Goal: Transaction & Acquisition: Purchase product/service

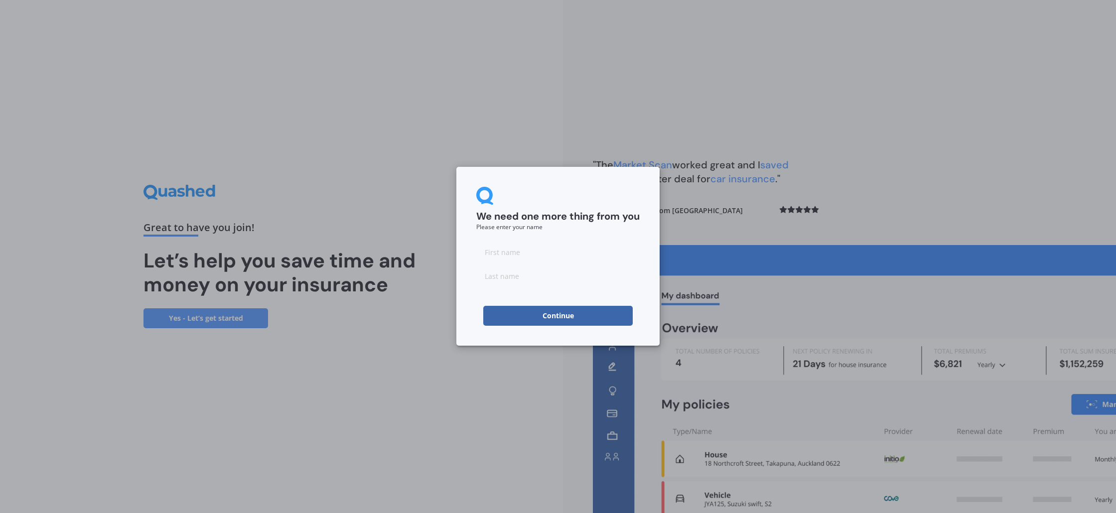
drag, startPoint x: 488, startPoint y: 348, endPoint x: 492, endPoint y: 343, distance: 6.0
click at [489, 346] on div "We need one more thing from you Please enter your name Continue" at bounding box center [558, 256] width 1116 height 513
click at [532, 326] on div "We need one more thing from you Please enter your name Continue" at bounding box center [558, 256] width 203 height 179
drag, startPoint x: 522, startPoint y: 264, endPoint x: 522, endPoint y: 258, distance: 6.0
click at [522, 262] on div at bounding box center [557, 264] width 163 height 44
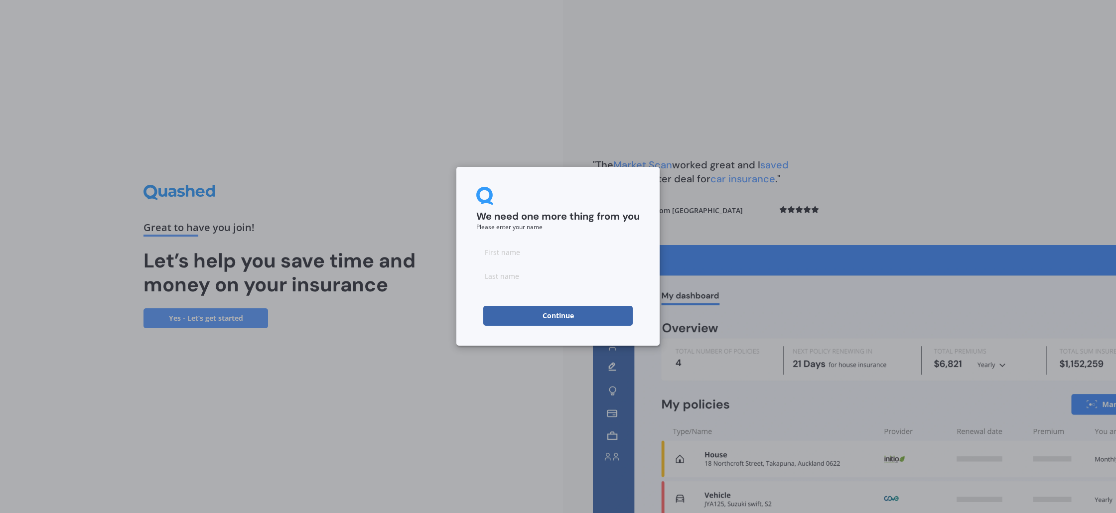
drag, startPoint x: 522, startPoint y: 256, endPoint x: 766, endPoint y: 285, distance: 244.9
click at [536, 258] on input at bounding box center [557, 252] width 163 height 20
type input "seongwon"
type input "so"
click button "Continue" at bounding box center [558, 316] width 150 height 20
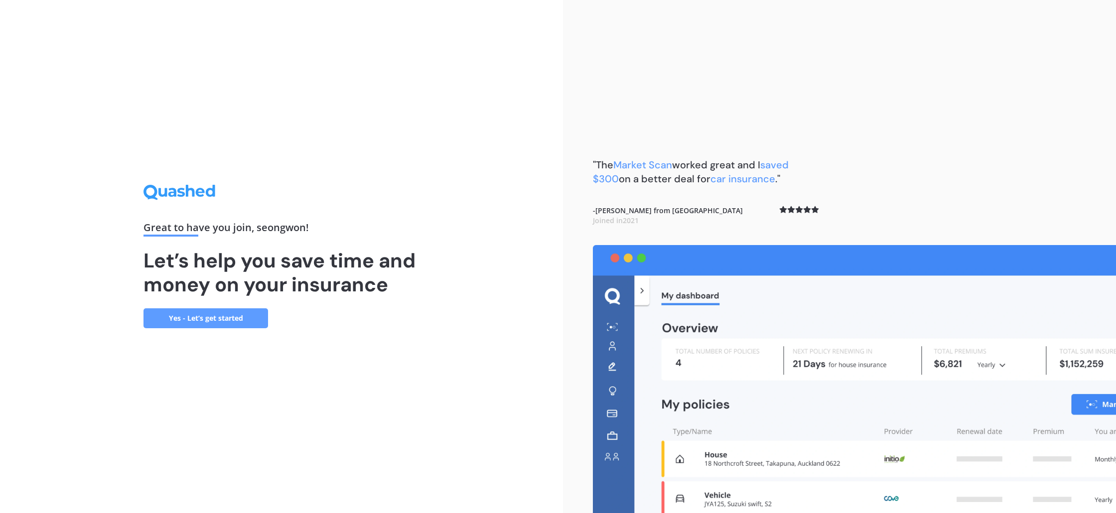
click at [243, 313] on link "Yes - Let’s get started" at bounding box center [206, 319] width 125 height 20
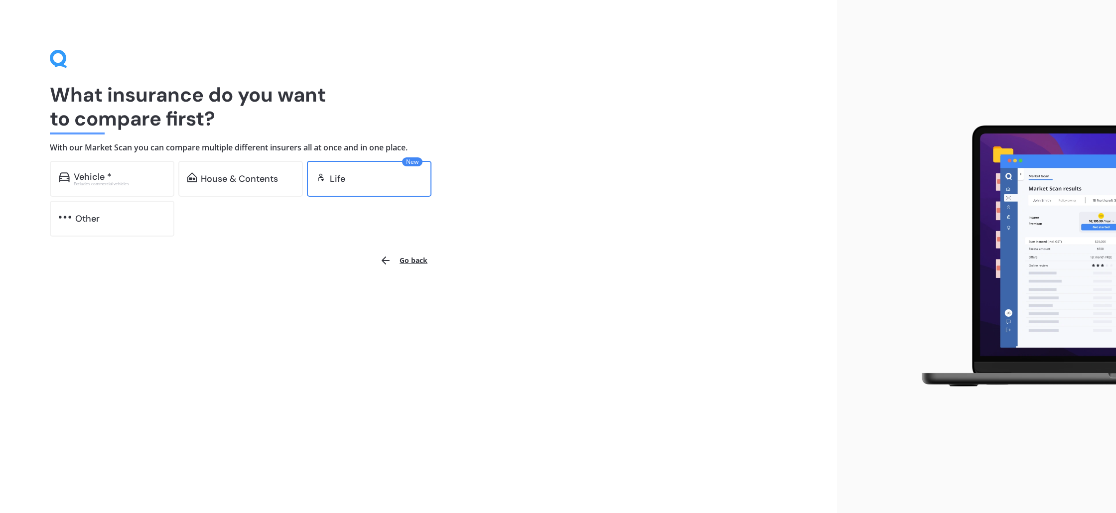
click at [371, 185] on div "New Life" at bounding box center [369, 179] width 125 height 36
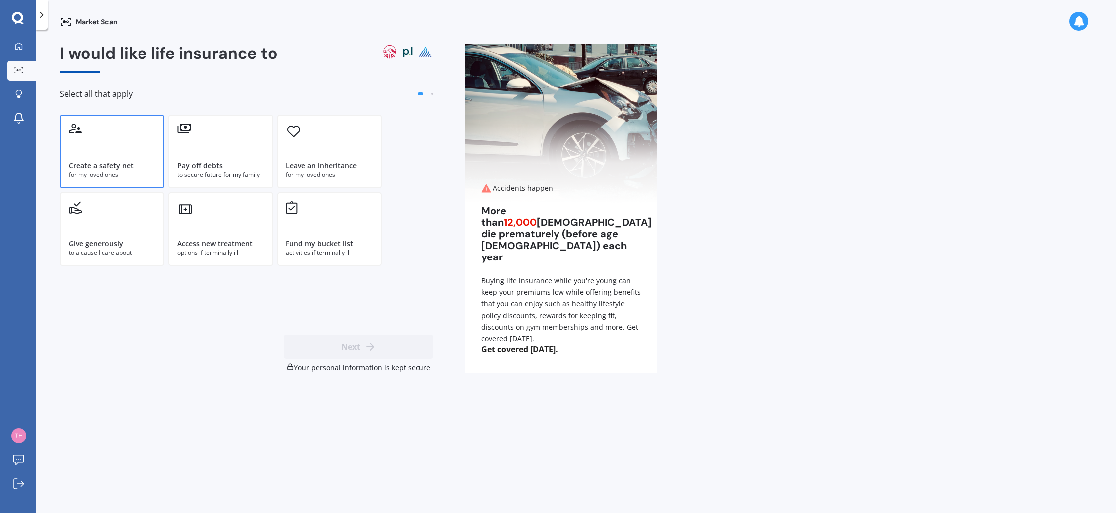
click at [123, 137] on div "Create a safety net for my loved ones" at bounding box center [112, 152] width 105 height 74
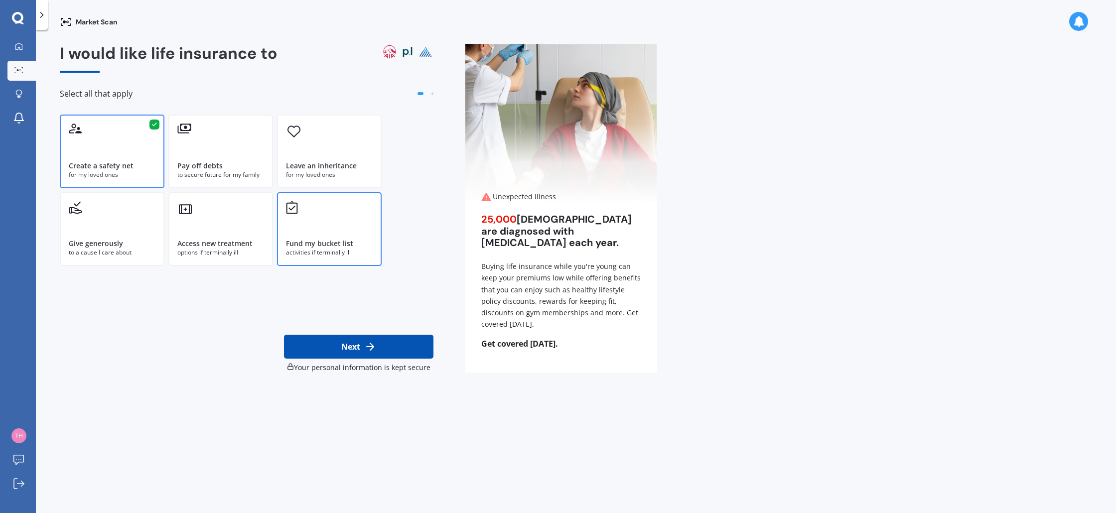
click at [341, 252] on div "activities if terminally ill" at bounding box center [329, 252] width 87 height 9
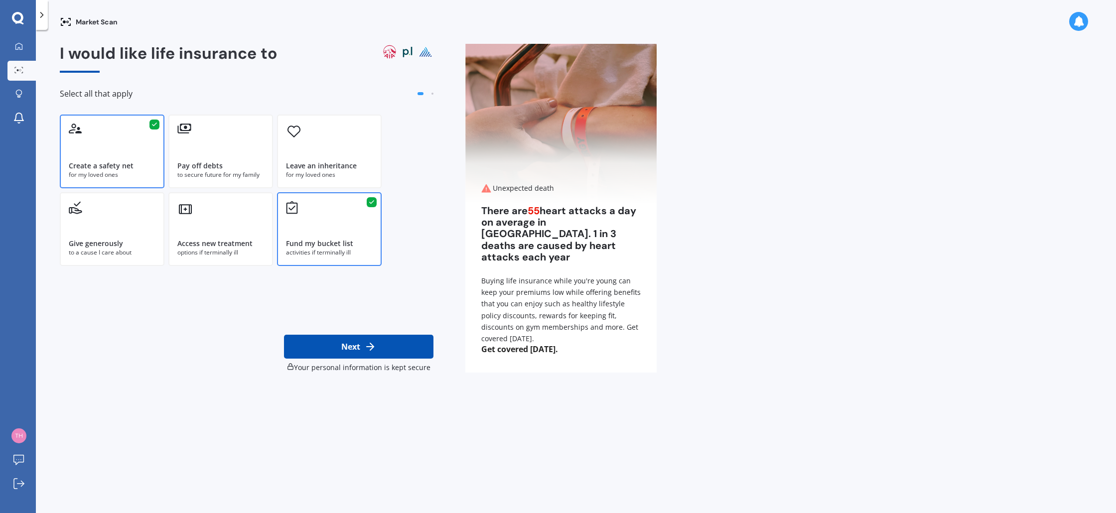
click at [368, 262] on div "Fund my bucket list activities if terminally ill" at bounding box center [329, 229] width 105 height 74
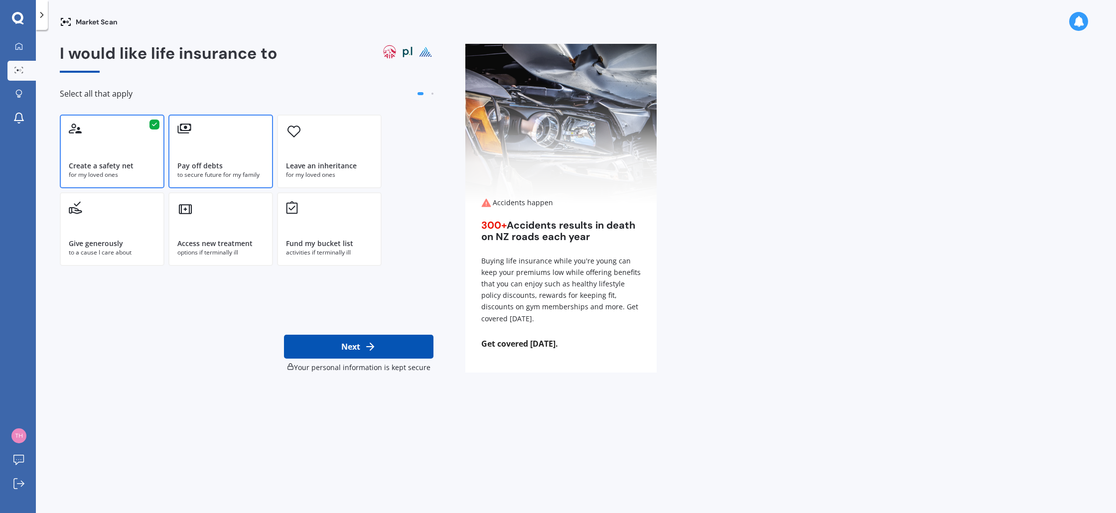
click at [237, 184] on div "Pay off debts to secure future for my family" at bounding box center [220, 152] width 105 height 74
click at [329, 166] on div "Leave an inheritance" at bounding box center [321, 166] width 71 height 10
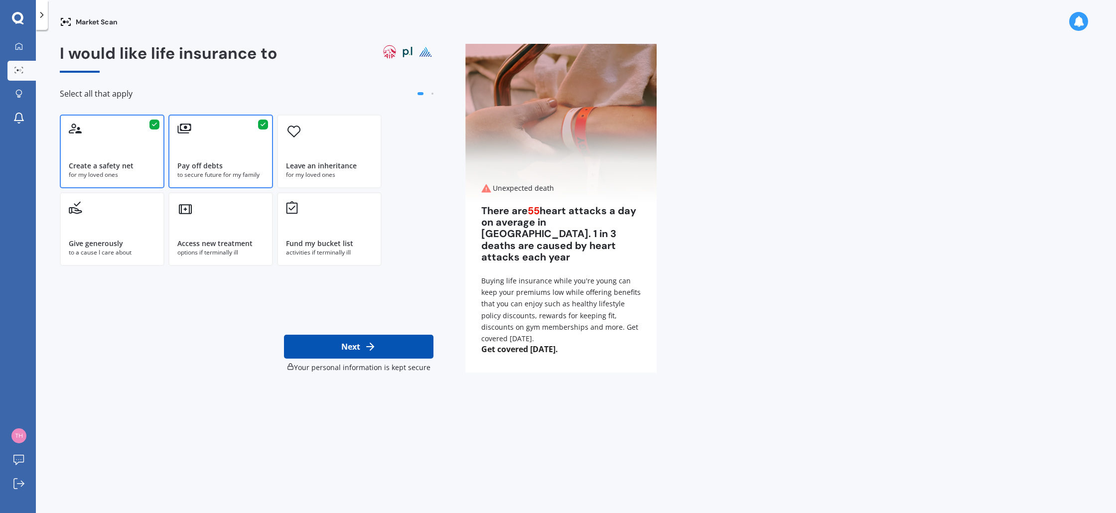
drag, startPoint x: 409, startPoint y: 173, endPoint x: 394, endPoint y: 169, distance: 14.9
click at [409, 172] on div "Create a safety net for my loved ones Pay off debts to secure future for my fam…" at bounding box center [237, 191] width 355 height 152
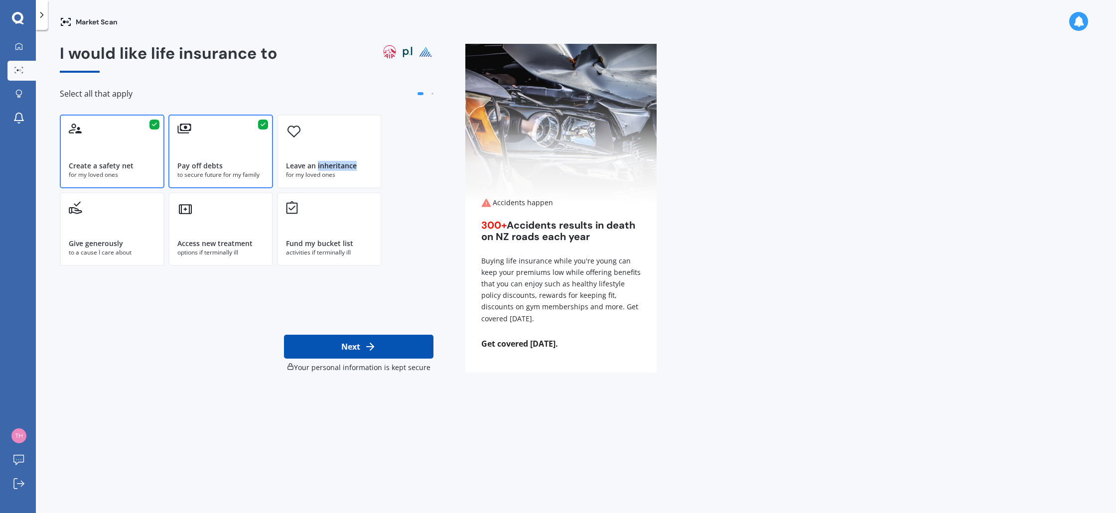
drag, startPoint x: 318, startPoint y: 167, endPoint x: 368, endPoint y: 15, distance: 160.5
click at [364, 168] on div "Leave an inheritance" at bounding box center [329, 166] width 87 height 10
copy div "inheritance"
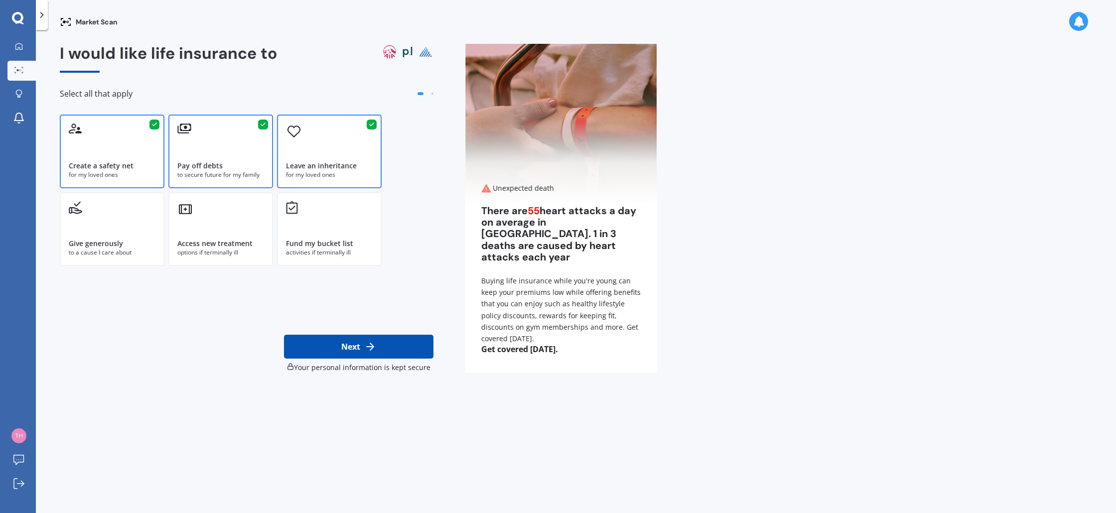
click at [432, 289] on div "I would like life insurance to Select all that apply Create a safety net for my…" at bounding box center [247, 208] width 374 height 329
click at [407, 345] on button "Next" at bounding box center [359, 347] width 150 height 24
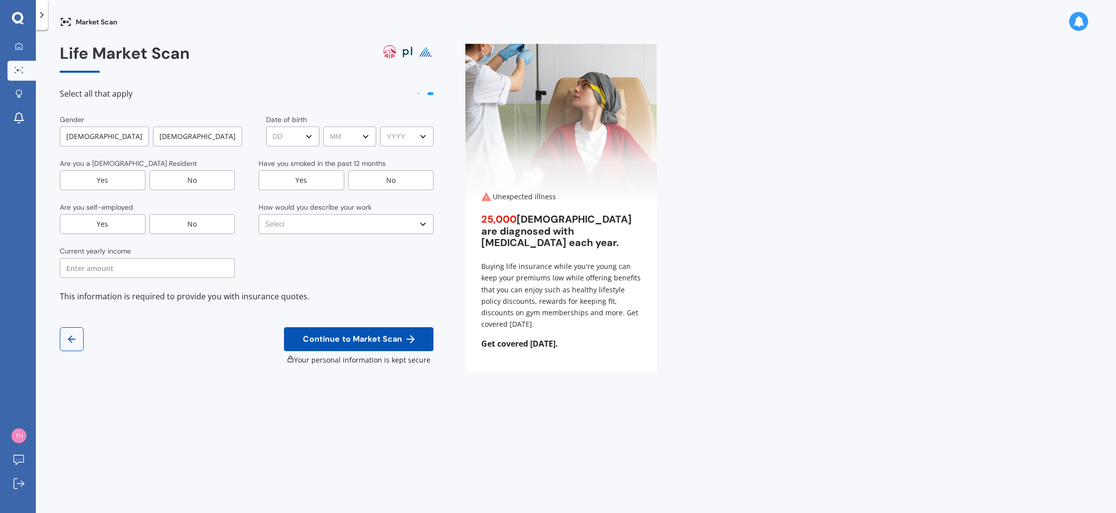
click at [131, 137] on div "[DEMOGRAPHIC_DATA]" at bounding box center [104, 137] width 89 height 20
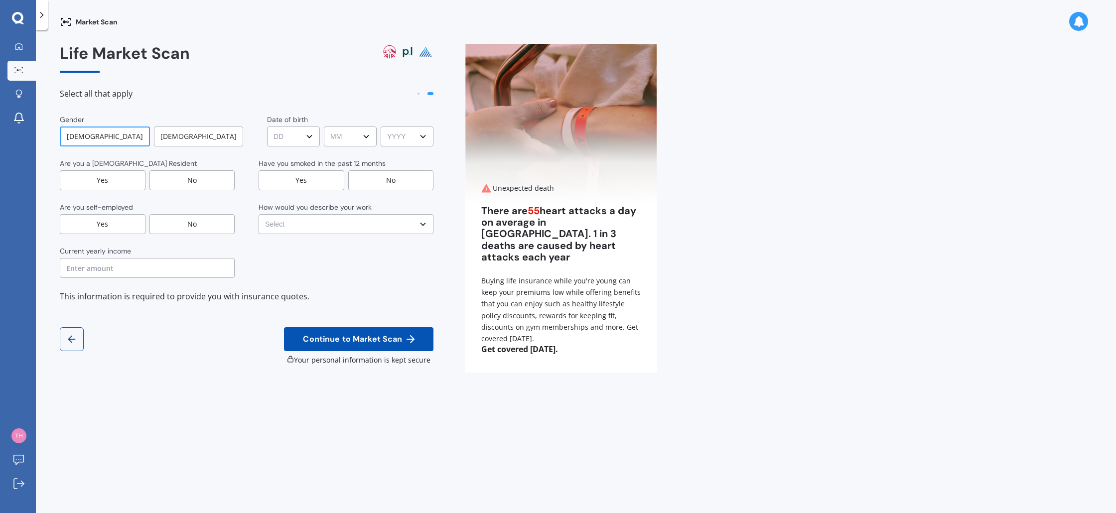
click at [121, 184] on div "Yes" at bounding box center [103, 180] width 86 height 20
click at [199, 235] on div "Gender [DEMOGRAPHIC_DATA] [DEMOGRAPHIC_DATA] Date of birth DD DD 01 02 03 04 05…" at bounding box center [247, 196] width 374 height 163
drag, startPoint x: 195, startPoint y: 227, endPoint x: 179, endPoint y: 255, distance: 32.3
click at [195, 227] on div "No" at bounding box center [193, 224] width 86 height 20
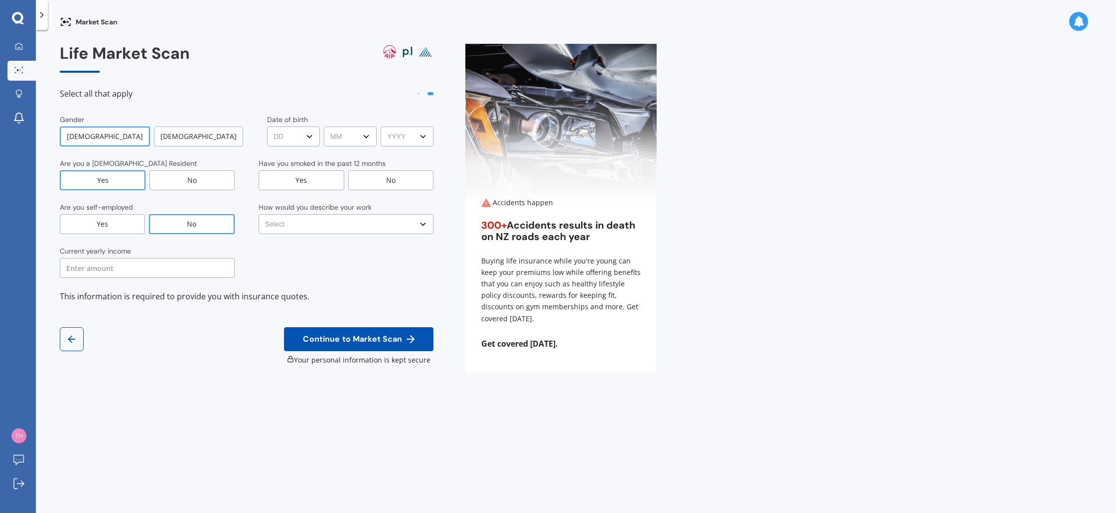
drag, startPoint x: 149, startPoint y: 274, endPoint x: 189, endPoint y: 273, distance: 39.9
click at [149, 274] on input "text" at bounding box center [147, 268] width 175 height 20
type input "$100,000"
click at [286, 137] on select "DD DD 01 02 03 04 05 06 07 08 09 10 11 12 13 14 15 16 17 18 19 20 21 22 23 24 2…" at bounding box center [293, 137] width 53 height 20
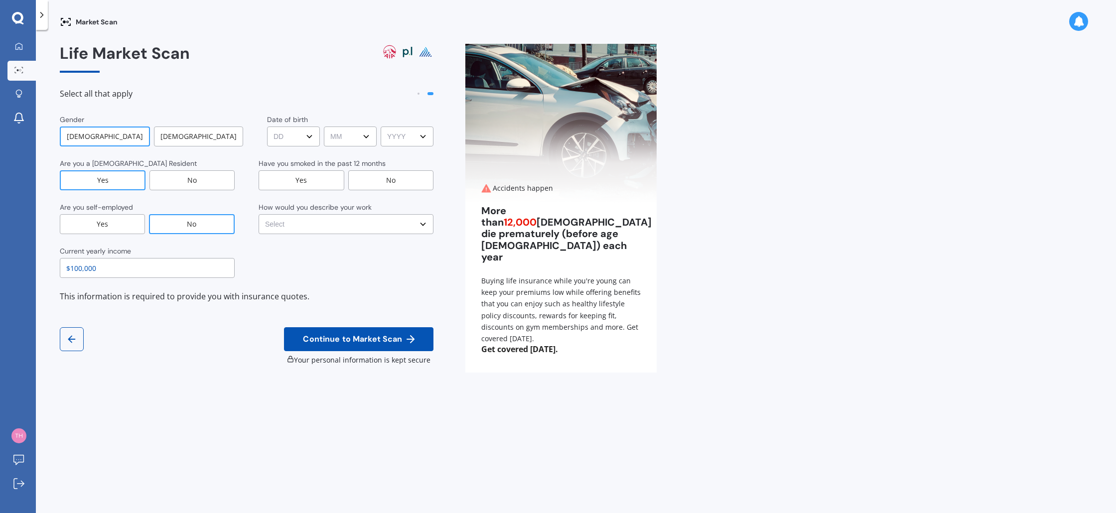
select select "17"
click at [267, 127] on select "DD DD 01 02 03 04 05 06 07 08 09 10 11 12 13 14 15 16 17 18 19 20 21 22 23 24 2…" at bounding box center [293, 137] width 53 height 20
click at [337, 140] on select "MM MM 01 02 03 04 05 06 07 08 09 10 11 12" at bounding box center [350, 137] width 53 height 20
select select "07"
click at [324, 127] on select "MM MM 01 02 03 04 05 06 07 08 09 10 11 12" at bounding box center [350, 137] width 53 height 20
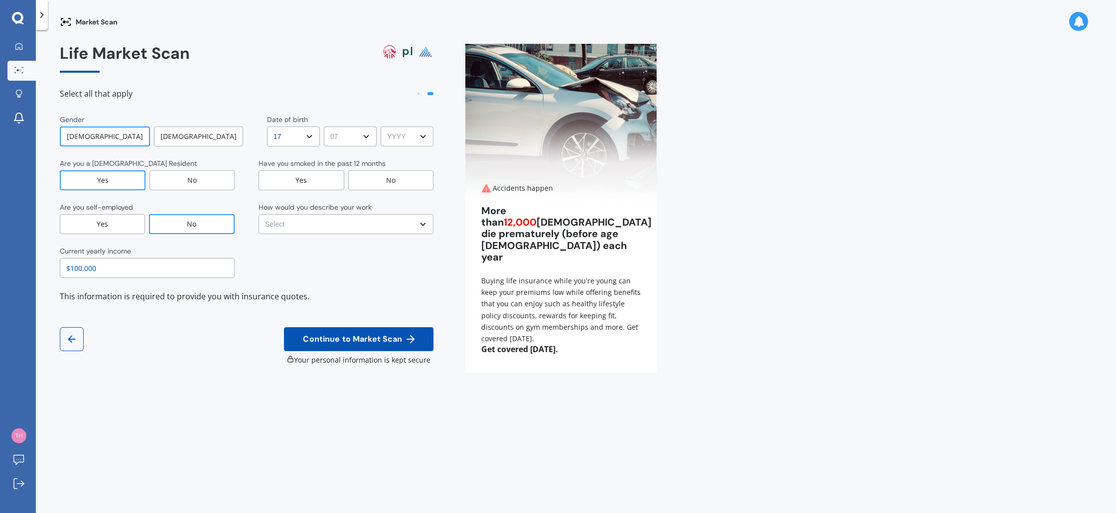
click at [413, 136] on select "YYYY YYYY 2009 2008 2007 2006 2005 2004 2003 2002 2001 2000 1999 1998 1997 1996…" at bounding box center [407, 137] width 53 height 20
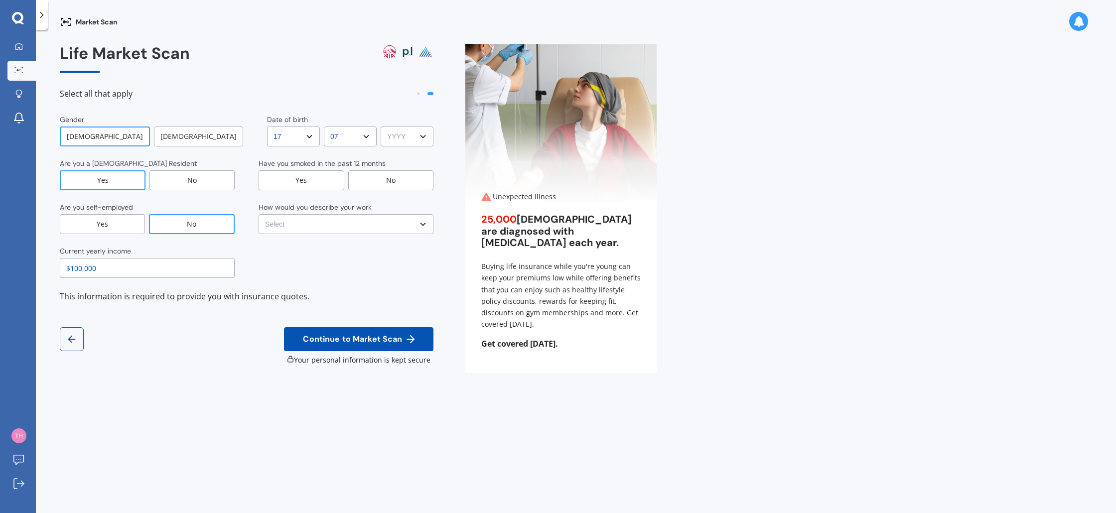
select select "1990"
click at [381, 127] on select "YYYY YYYY 2009 2008 2007 2006 2005 2004 2003 2002 2001 2000 1999 1998 1997 1996…" at bounding box center [407, 137] width 53 height 20
click at [412, 183] on div "No" at bounding box center [391, 180] width 86 height 20
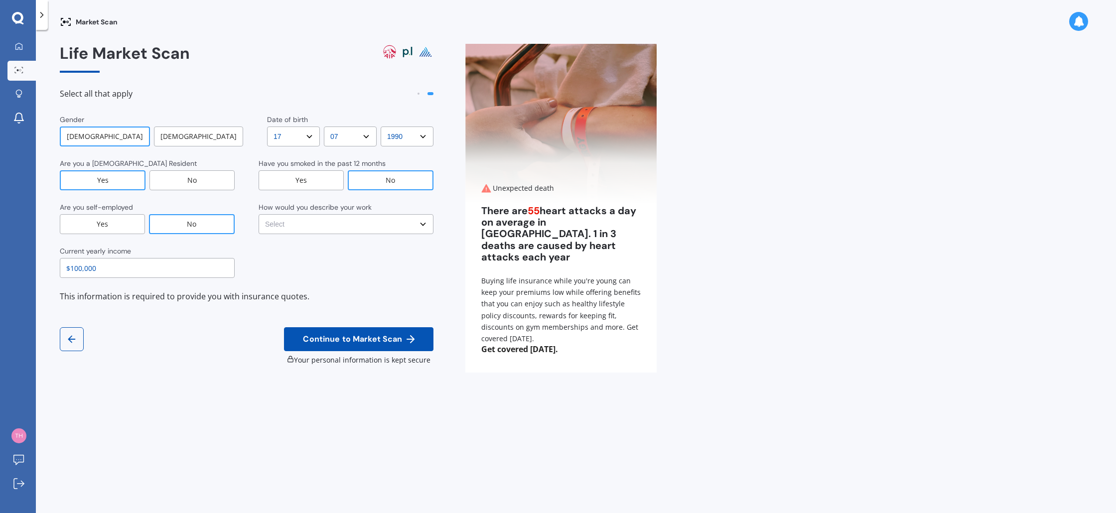
click at [350, 227] on select "Select No manual work e.g. lawyer, consultant, engineer Light manual work [PERS…" at bounding box center [346, 224] width 175 height 20
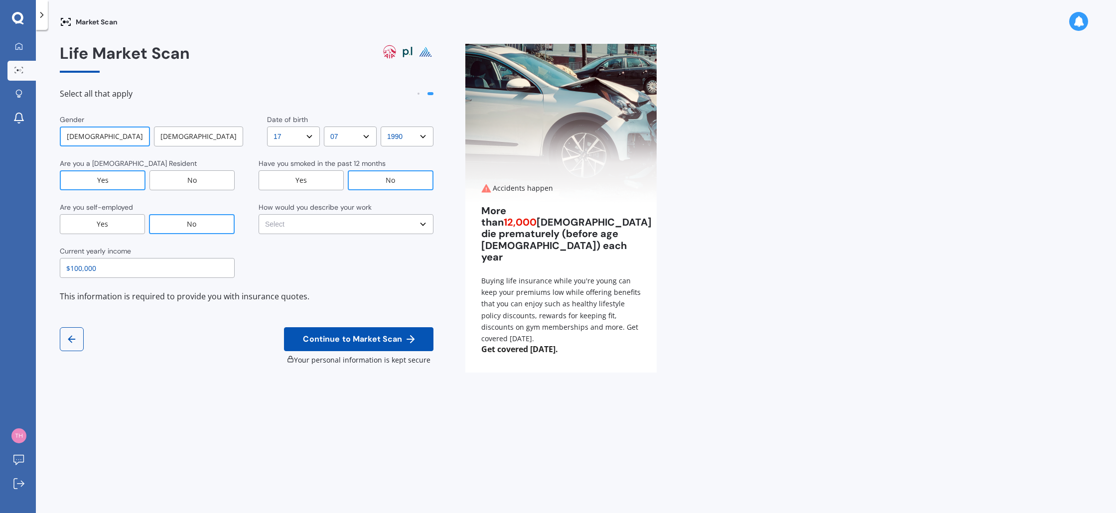
select select "Heavy or repetitive manual work e.g. painter, taxi/Uber, courier"
click at [259, 214] on select "Select No manual work e.g. lawyer, consultant, engineer Light manual work [PERS…" at bounding box center [346, 224] width 175 height 20
click at [382, 297] on div "This information is required to provide you with insurance quotes." at bounding box center [247, 296] width 374 height 13
click at [406, 335] on icon at bounding box center [411, 339] width 12 height 12
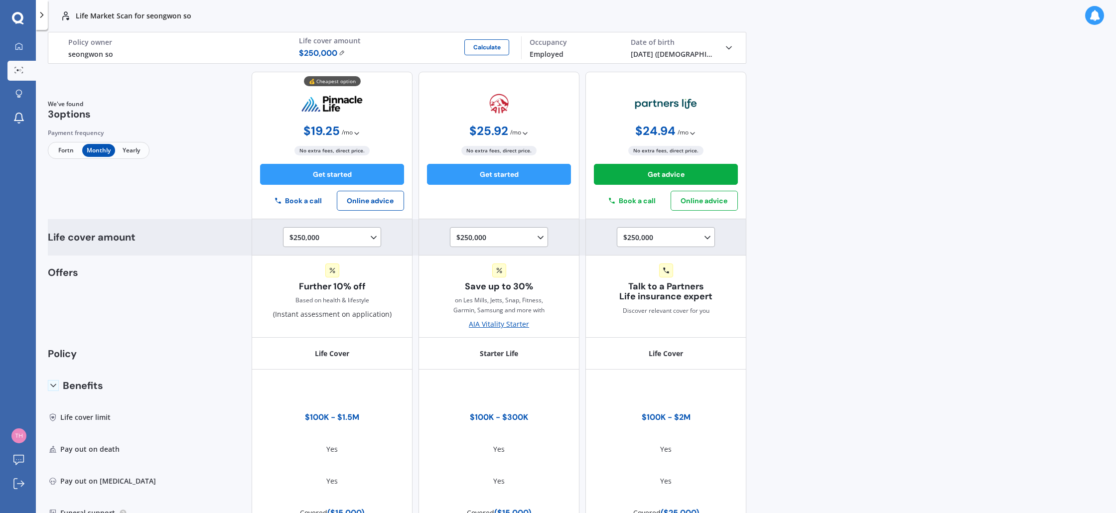
click at [482, 240] on div "$250,000 $100,000 $150,000 $200,000 $250,000 $300,000" at bounding box center [501, 238] width 89 height 12
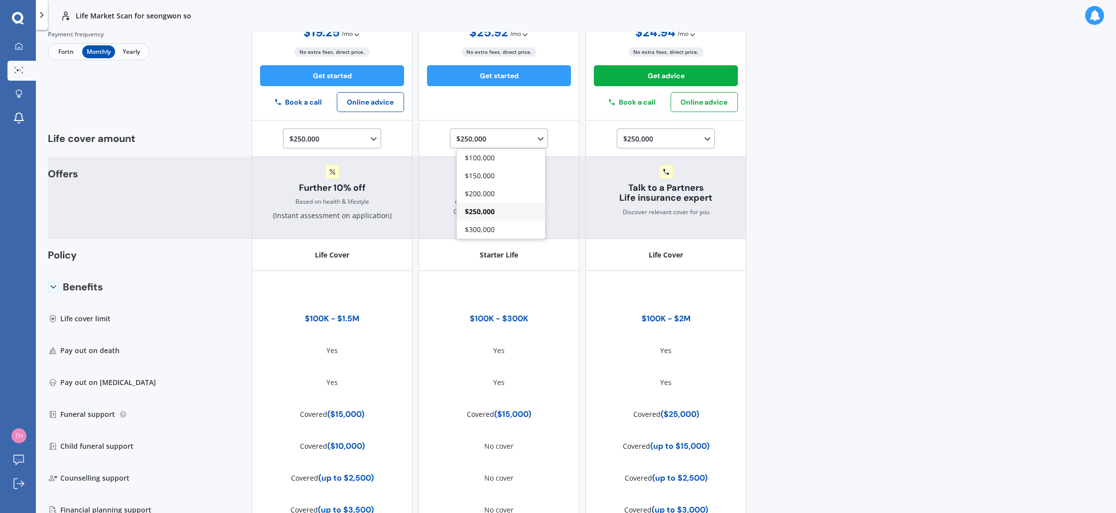
scroll to position [119, 0]
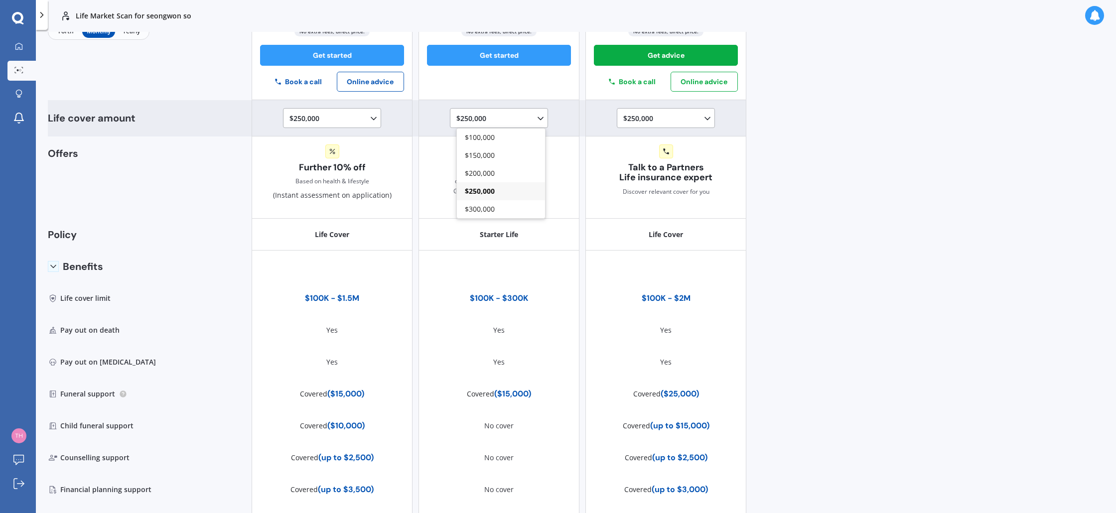
click at [362, 131] on div "$250,000 $100,000 $150,000 $200,000 $250,000 $300,000 $350,000 $400,000 $500,00…" at bounding box center [332, 118] width 161 height 36
click at [358, 124] on div "$250,000 $100,000 $150,000 $200,000 $250,000 $300,000 $350,000 $400,000 $500,00…" at bounding box center [334, 119] width 89 height 12
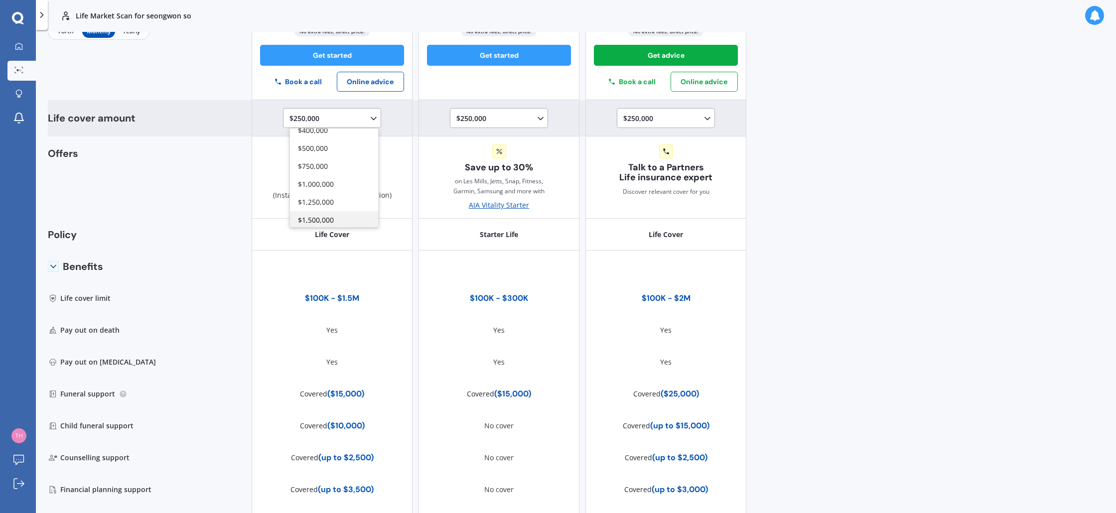
scroll to position [117, 0]
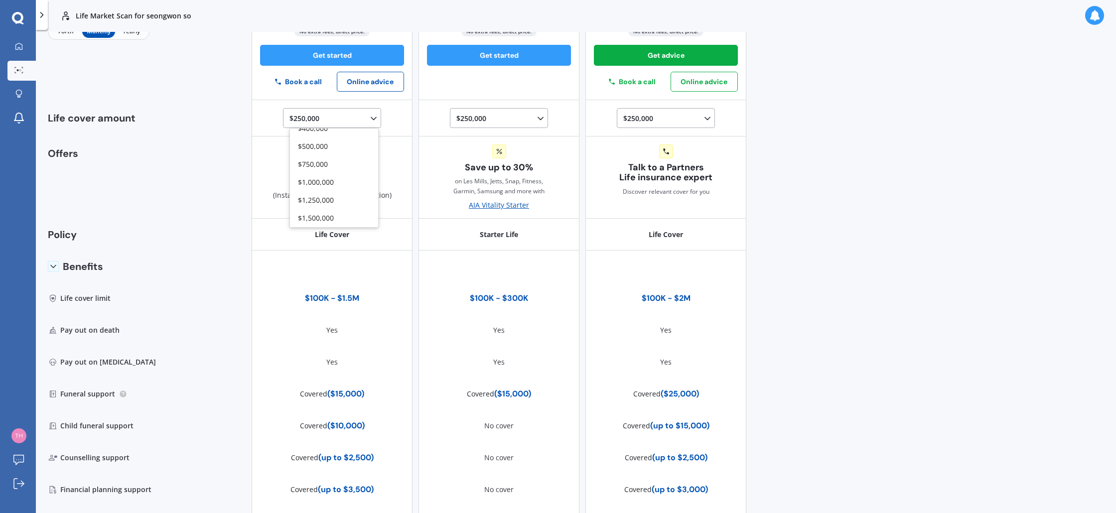
click at [804, 167] on div "Life Market Scan for seongwon so Life Market Scan for seongwon so Life seongwon…" at bounding box center [576, 256] width 1081 height 513
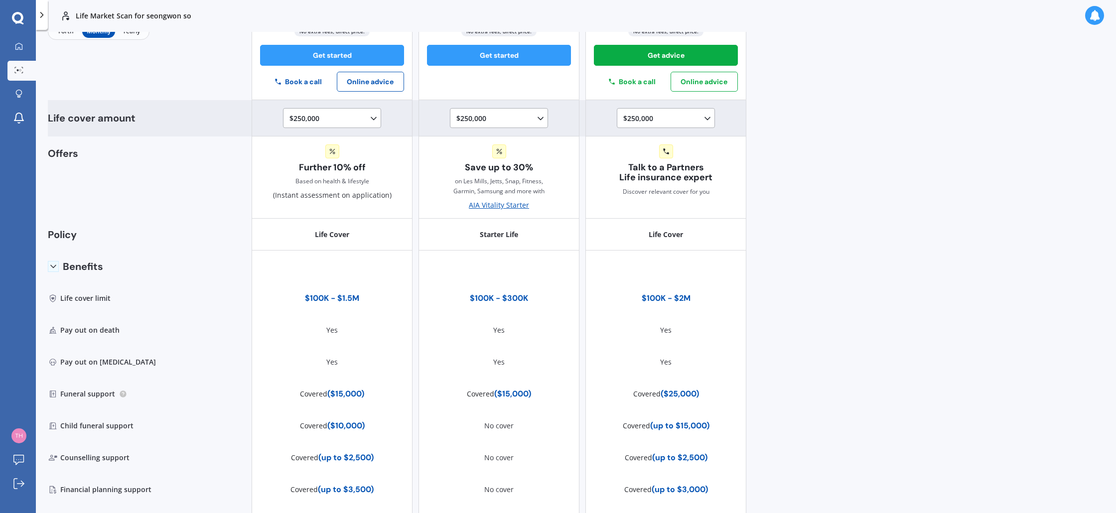
click at [537, 124] on icon at bounding box center [541, 119] width 10 height 10
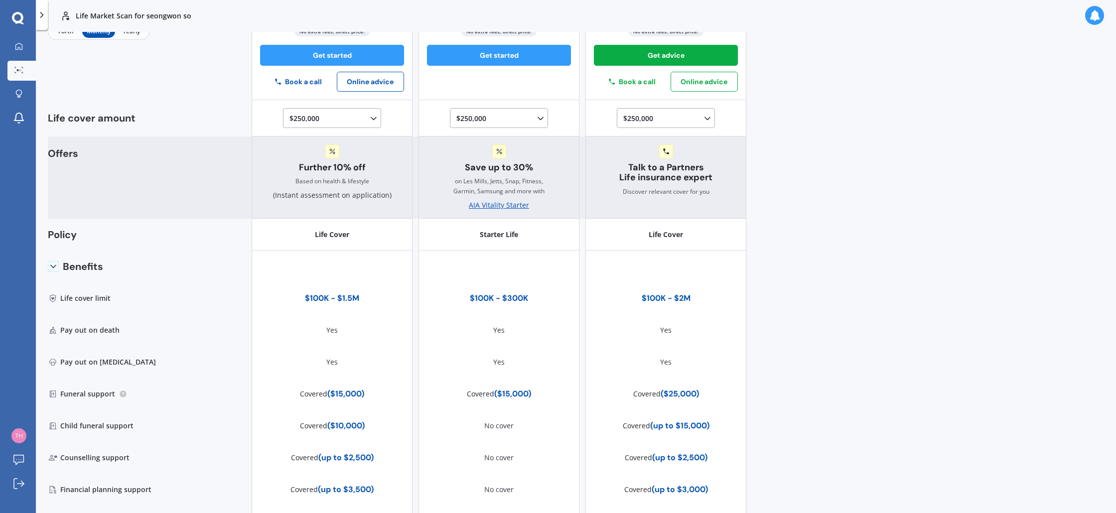
drag, startPoint x: 864, startPoint y: 164, endPoint x: 648, endPoint y: 146, distance: 216.6
click at [864, 164] on div "Life Market Scan for seongwon so Life Market Scan for seongwon so Life seongwon…" at bounding box center [576, 256] width 1081 height 513
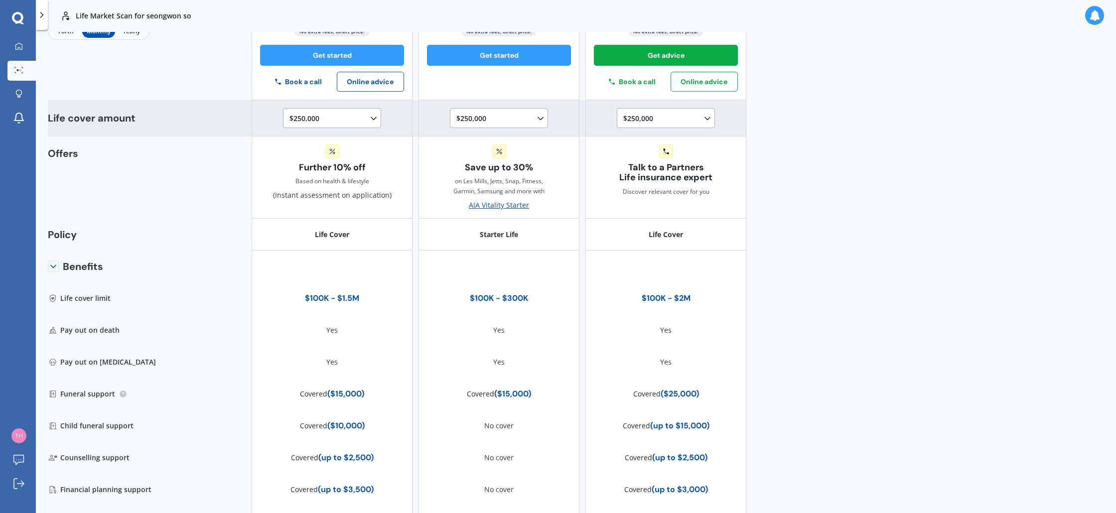
click at [527, 117] on div "$250,000 $100,000 $150,000 $200,000 $250,000 $300,000" at bounding box center [501, 119] width 89 height 12
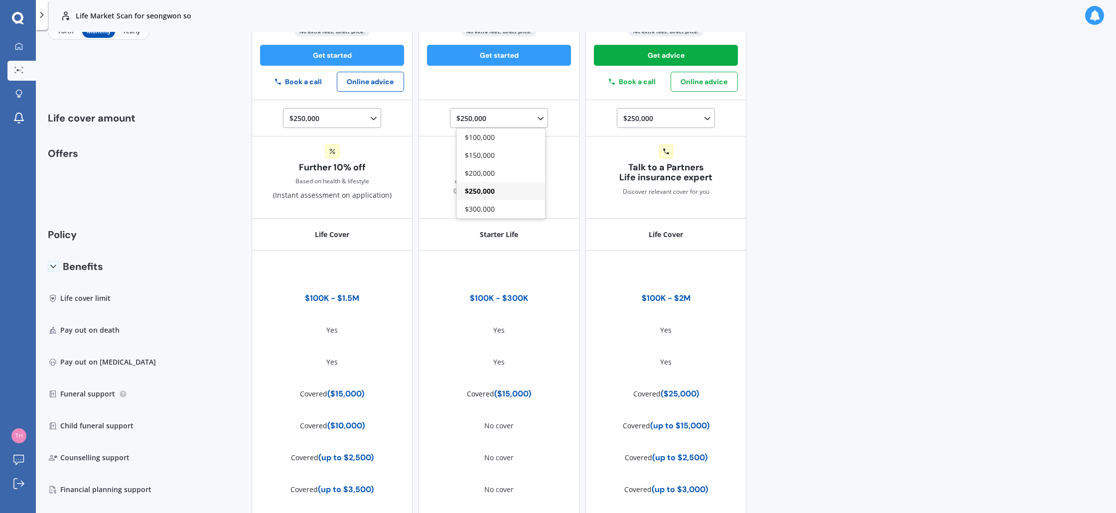
click at [801, 179] on div "Life Market Scan for seongwon so Life Market Scan for seongwon so Life seongwon…" at bounding box center [576, 256] width 1081 height 513
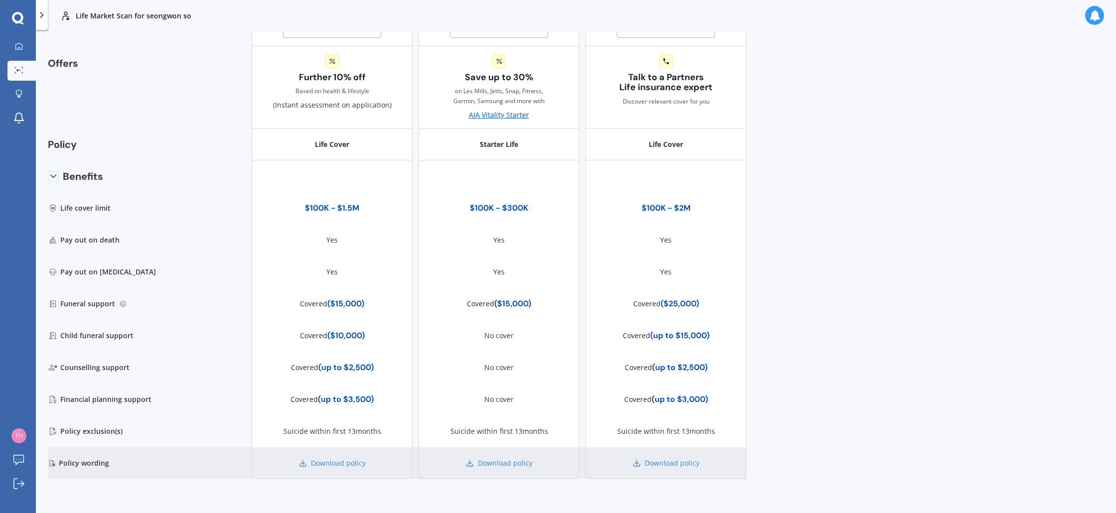
scroll to position [174, 0]
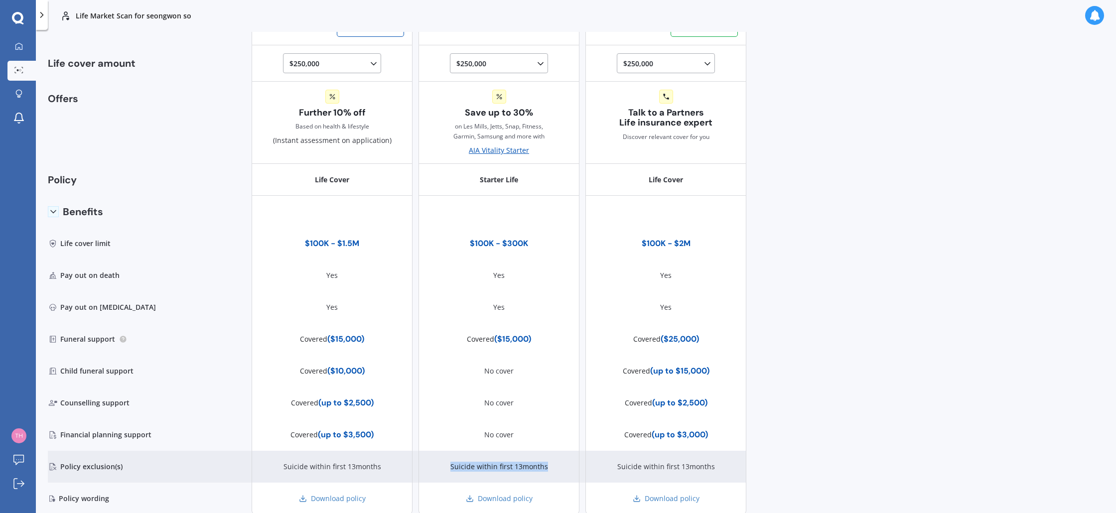
drag, startPoint x: 451, startPoint y: 468, endPoint x: 546, endPoint y: 471, distance: 95.2
click at [546, 471] on div "Suicide within first 13months" at bounding box center [499, 467] width 161 height 32
drag, startPoint x: 475, startPoint y: 467, endPoint x: 538, endPoint y: 468, distance: 62.3
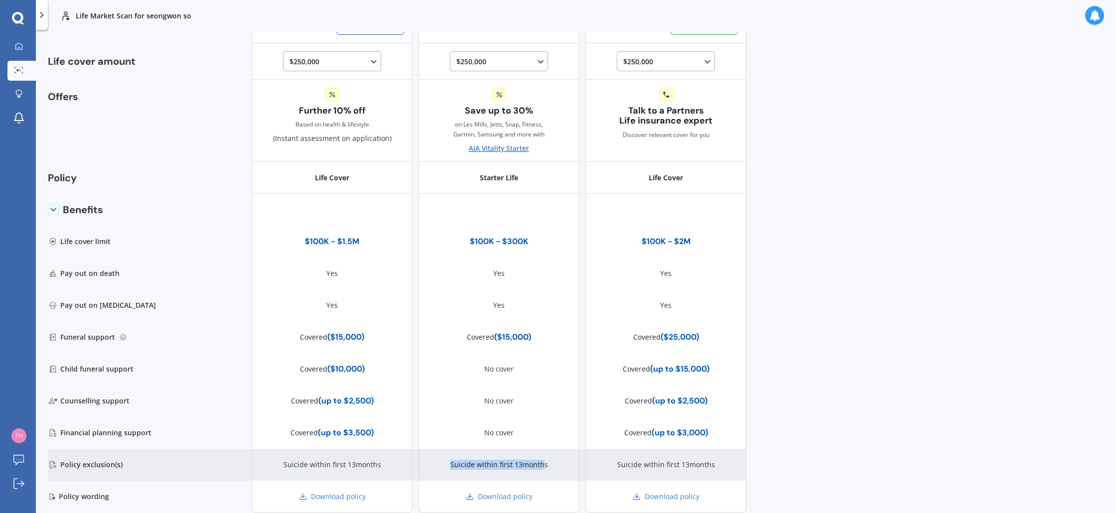
click at [538, 468] on div "Suicide within first 13months" at bounding box center [499, 465] width 161 height 32
click at [538, 468] on div "Suicide within first 13months" at bounding box center [500, 465] width 98 height 10
drag, startPoint x: 309, startPoint y: 467, endPoint x: 374, endPoint y: 468, distance: 65.3
click at [374, 468] on div "Suicide within first 13months" at bounding box center [332, 465] width 161 height 32
drag, startPoint x: 374, startPoint y: 468, endPoint x: 376, endPoint y: 463, distance: 5.8
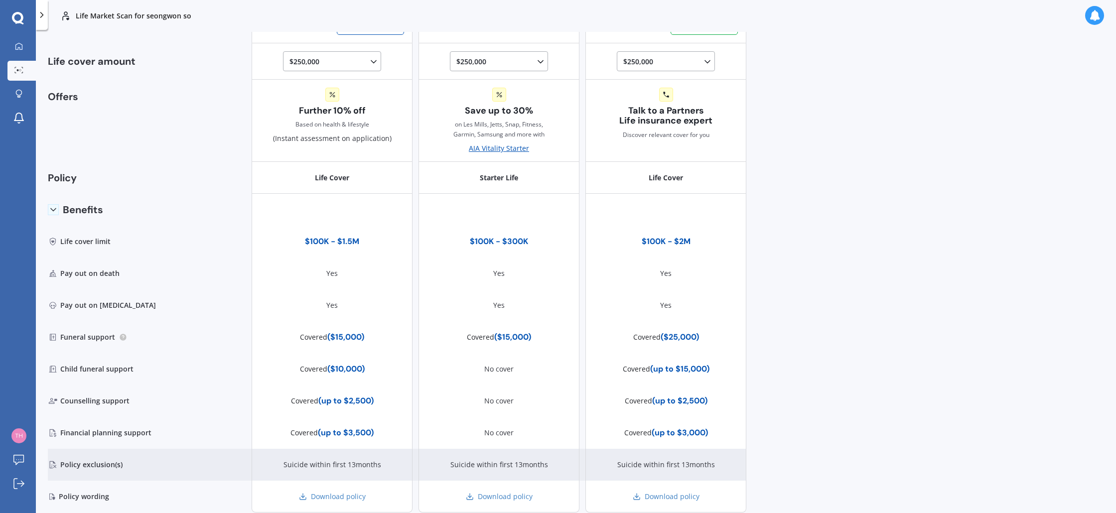
click at [373, 468] on div "Suicide within first 13months" at bounding box center [332, 465] width 161 height 32
drag, startPoint x: 91, startPoint y: 466, endPoint x: 157, endPoint y: 471, distance: 65.5
click at [140, 471] on div "Policy exclusion(s)" at bounding box center [102, 465] width 109 height 32
click at [157, 471] on div "Policy exclusion(s) Suicide within first 13months Suicide within first 13months…" at bounding box center [397, 465] width 699 height 32
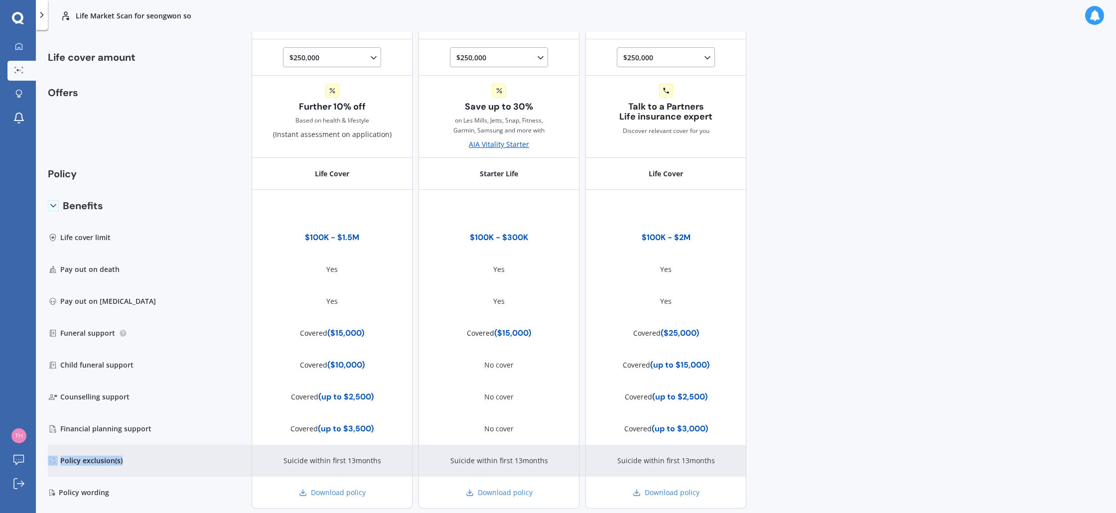
drag, startPoint x: 82, startPoint y: 468, endPoint x: 124, endPoint y: 460, distance: 42.6
click at [124, 459] on div "Policy exclusion(s)" at bounding box center [102, 461] width 109 height 32
drag, startPoint x: 125, startPoint y: 460, endPoint x: 98, endPoint y: 461, distance: 26.5
click at [123, 460] on div "Policy exclusion(s)" at bounding box center [102, 461] width 109 height 32
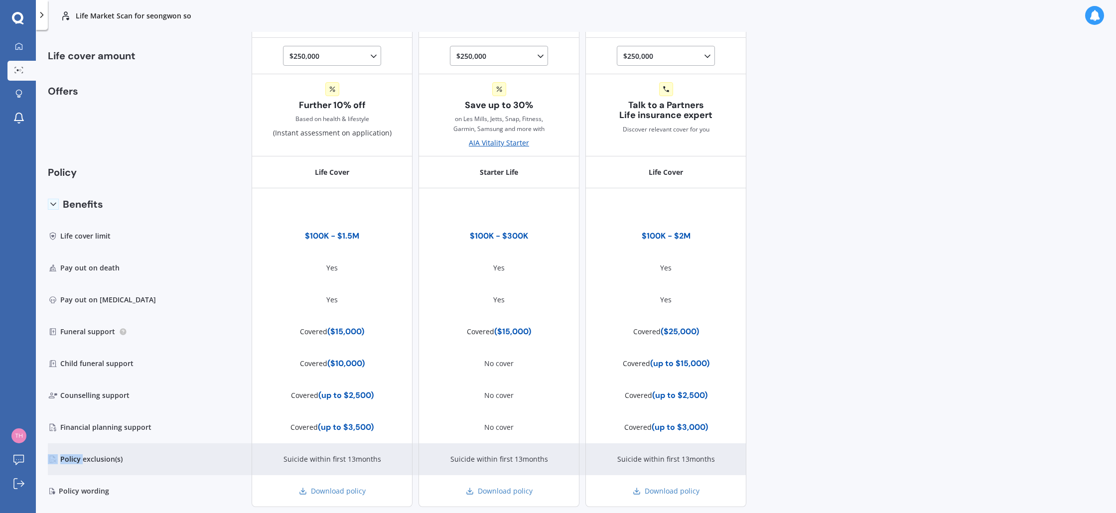
drag, startPoint x: 84, startPoint y: 462, endPoint x: 121, endPoint y: 463, distance: 37.4
click at [121, 463] on div "Policy exclusion(s)" at bounding box center [102, 460] width 109 height 32
click at [121, 462] on div "Policy exclusion(s)" at bounding box center [102, 460] width 109 height 32
drag, startPoint x: 127, startPoint y: 462, endPoint x: 105, endPoint y: 461, distance: 21.9
click at [127, 462] on div "Policy exclusion(s)" at bounding box center [102, 460] width 109 height 32
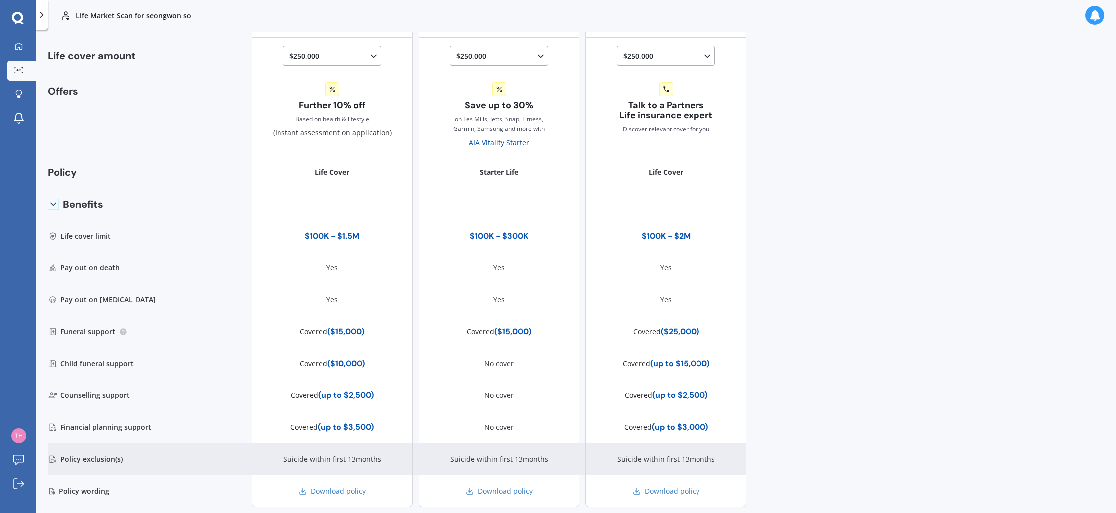
click at [98, 461] on div "Policy exclusion(s)" at bounding box center [102, 460] width 109 height 32
drag, startPoint x: 86, startPoint y: 462, endPoint x: 120, endPoint y: 462, distance: 34.4
click at [120, 462] on div "Policy exclusion(s)" at bounding box center [102, 460] width 109 height 32
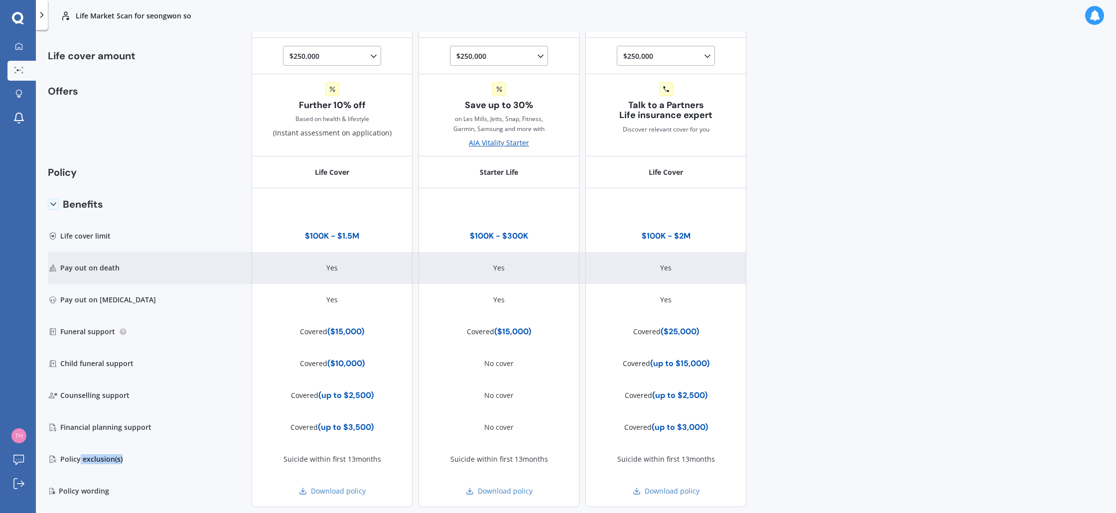
copy div "exclusion(s)"
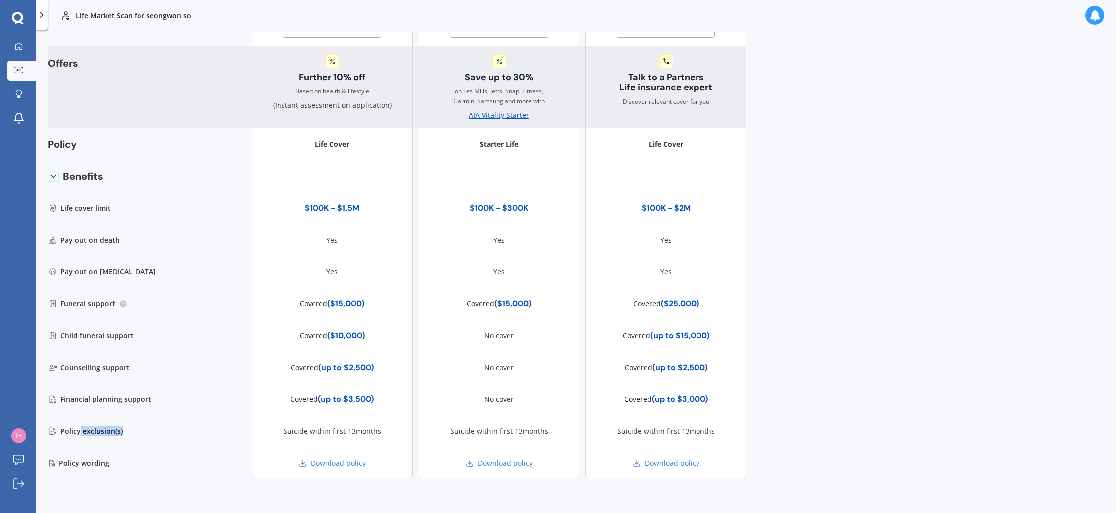
scroll to position [0, 0]
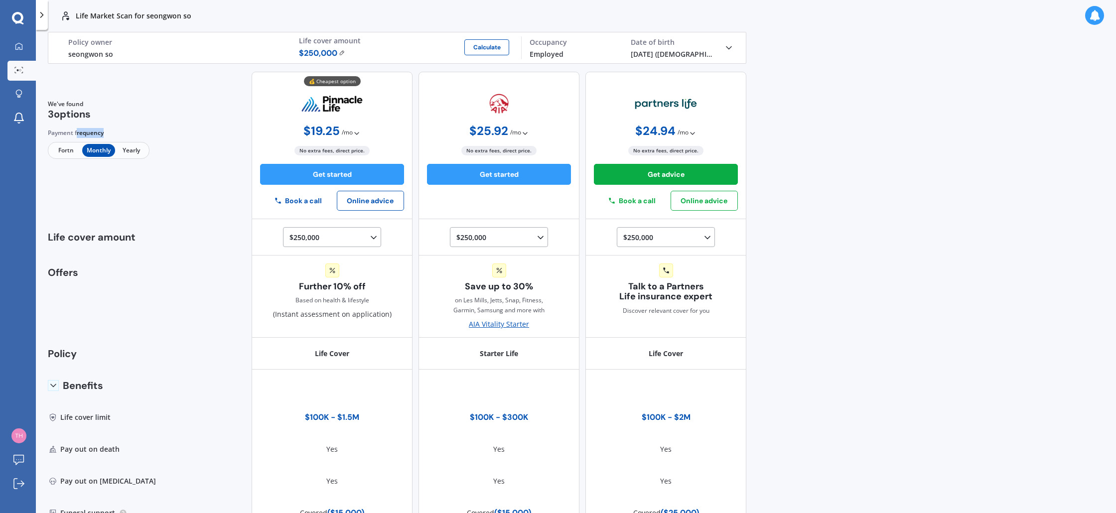
drag, startPoint x: 80, startPoint y: 134, endPoint x: 122, endPoint y: 137, distance: 42.5
click at [120, 138] on div "Payment frequency" at bounding box center [99, 133] width 102 height 10
drag, startPoint x: 122, startPoint y: 137, endPoint x: 101, endPoint y: 143, distance: 22.1
click at [122, 137] on div "Payment frequency" at bounding box center [99, 133] width 102 height 10
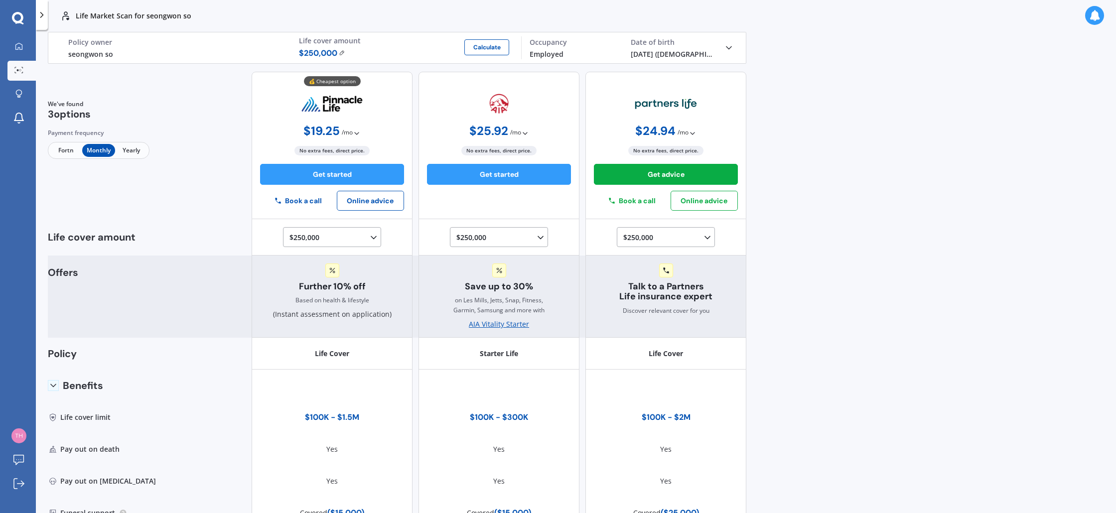
click at [493, 326] on div "AIA Vitality Starter" at bounding box center [499, 324] width 60 height 10
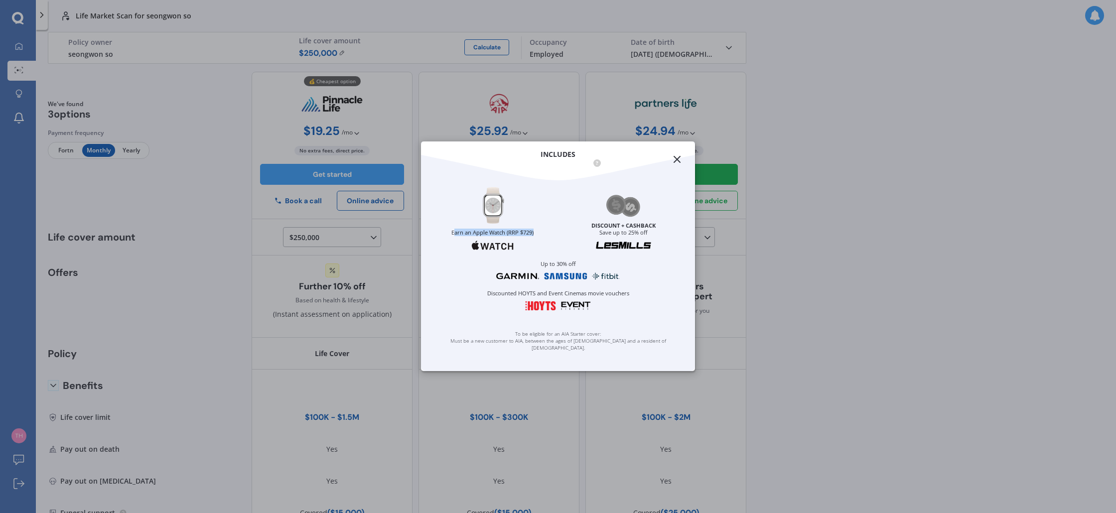
drag, startPoint x: 491, startPoint y: 249, endPoint x: 535, endPoint y: 261, distance: 45.5
click at [535, 251] on div "Earn an Apple Watch (RRP $729)" at bounding box center [492, 218] width 127 height 64
drag, startPoint x: 543, startPoint y: 277, endPoint x: 575, endPoint y: 283, distance: 32.5
click at [576, 280] on div "Up to 30% off" at bounding box center [558, 269] width 258 height 21
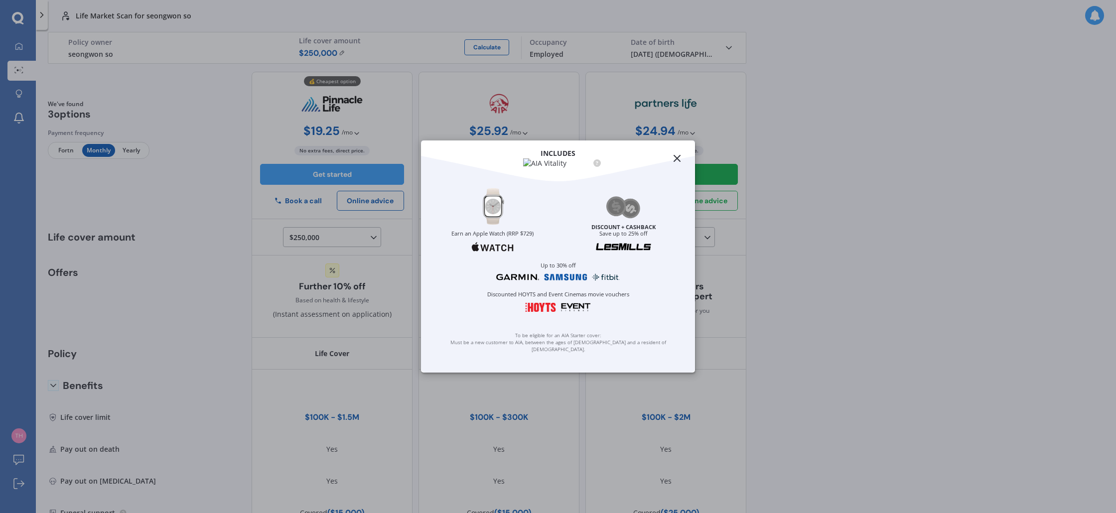
click at [517, 237] on small "Earn an Apple Watch (RRP $729)" at bounding box center [493, 233] width 82 height 6
drag, startPoint x: 511, startPoint y: 245, endPoint x: 534, endPoint y: 261, distance: 28.2
click at [534, 252] on div "Earn an Apple Watch (RRP $729)" at bounding box center [492, 219] width 127 height 64
drag, startPoint x: 471, startPoint y: 238, endPoint x: 519, endPoint y: 276, distance: 61.7
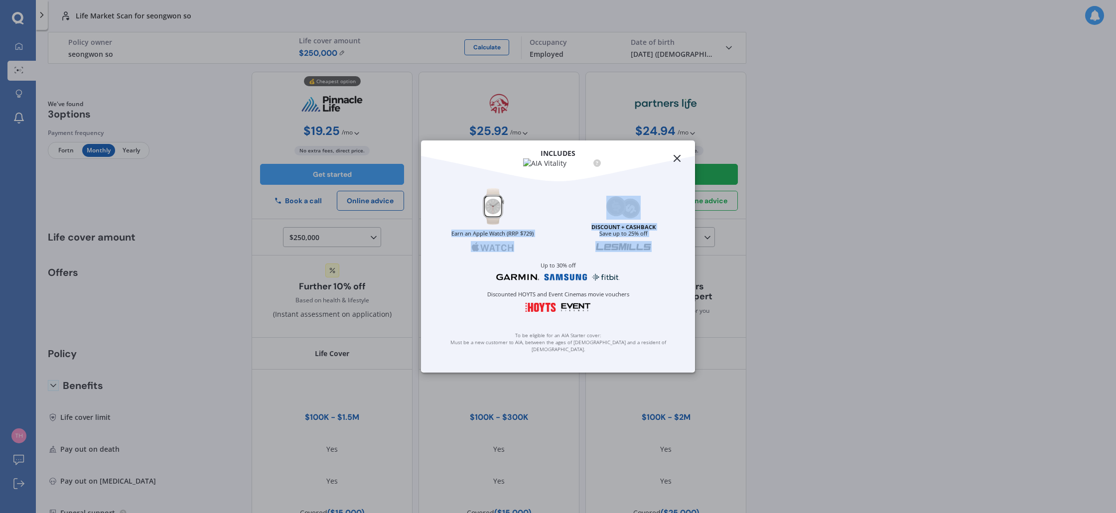
click at [519, 276] on div "Earn an Apple Watch (RRP $729) DISCOUNT + CASHBACK Save up to 25% off Up to 30%…" at bounding box center [558, 253] width 274 height 133
click at [519, 276] on div "Up to 30% off" at bounding box center [558, 270] width 258 height 21
click at [681, 153] on icon at bounding box center [677, 159] width 12 height 12
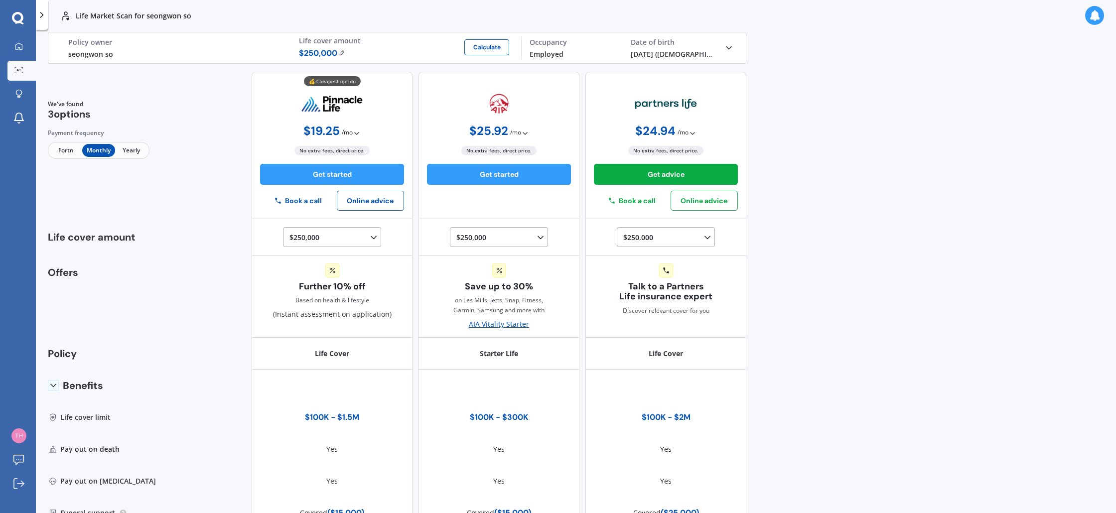
click at [926, 214] on div "Life Market Scan for seongwon so Life Market Scan for seongwon so Life seongwon…" at bounding box center [576, 256] width 1081 height 513
click at [343, 55] on div "$ 250,000 Calculate" at bounding box center [406, 53] width 215 height 12
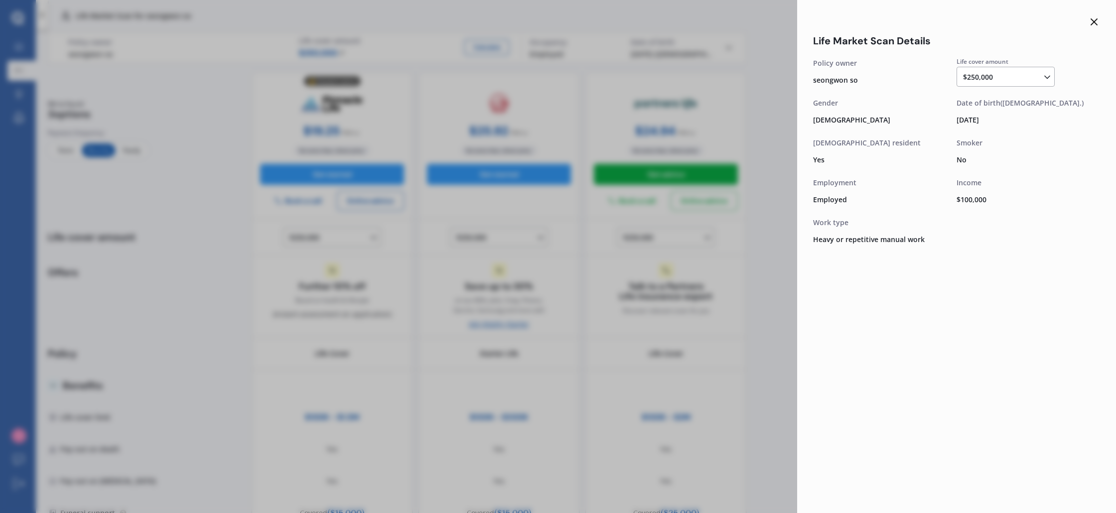
click at [1013, 86] on div "$250,000 $100,000 $150,000 $200,000 $250,000 $300,000 $350,000 $400,000 $500,00…" at bounding box center [1006, 77] width 98 height 20
click at [1011, 78] on div "$250,000 $100,000 $150,000 $200,000 $250,000 $300,000 $350,000 $400,000 $500,00…" at bounding box center [1007, 77] width 89 height 12
click at [1002, 135] on div "$750,000" at bounding box center [1008, 132] width 88 height 18
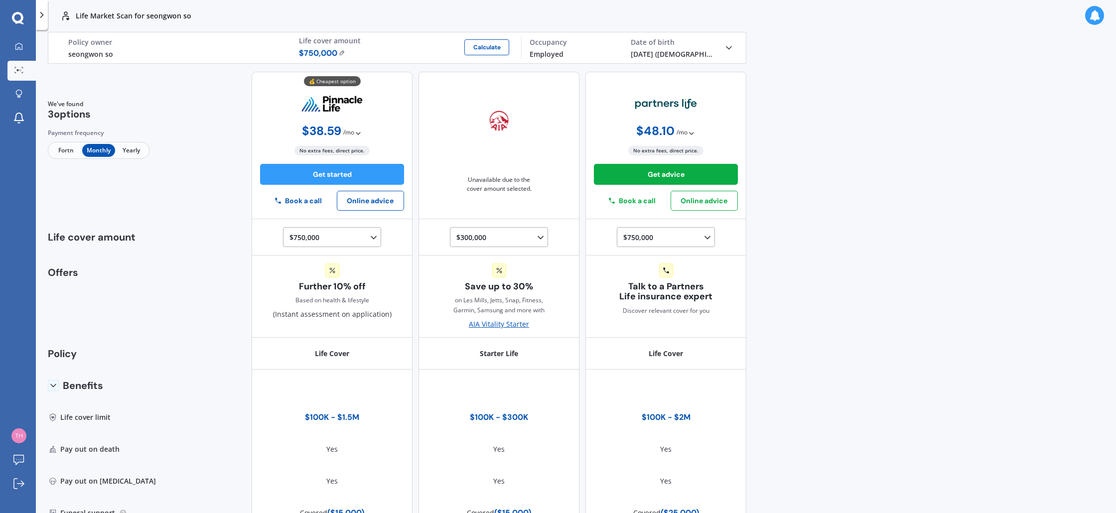
click at [871, 137] on div "Life Market Scan for seongwon so Life Market Scan for seongwon so Life seongwon…" at bounding box center [576, 256] width 1081 height 513
